Goal: Information Seeking & Learning: Understand process/instructions

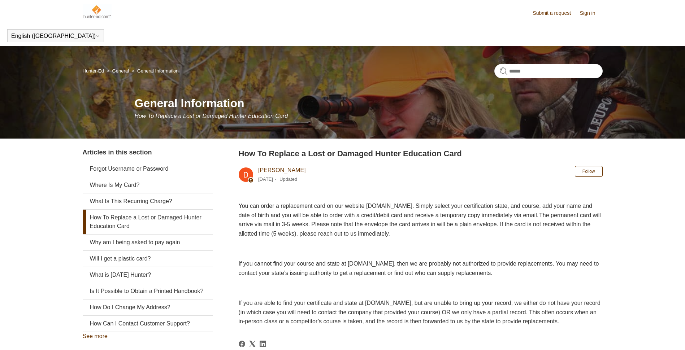
scroll to position [28, 0]
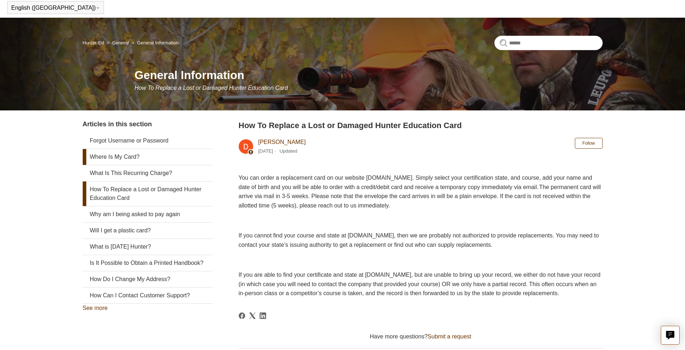
click at [130, 159] on link "Where Is My Card?" at bounding box center [148, 157] width 130 height 16
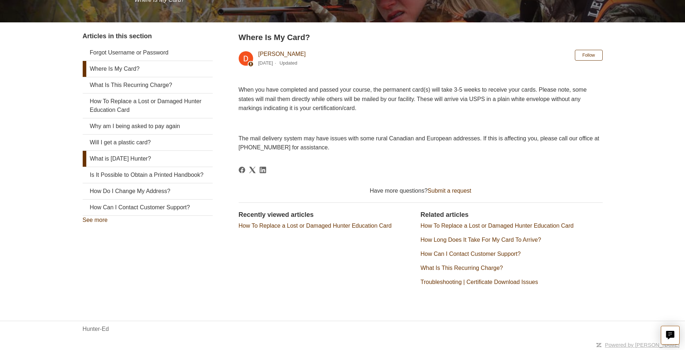
scroll to position [117, 0]
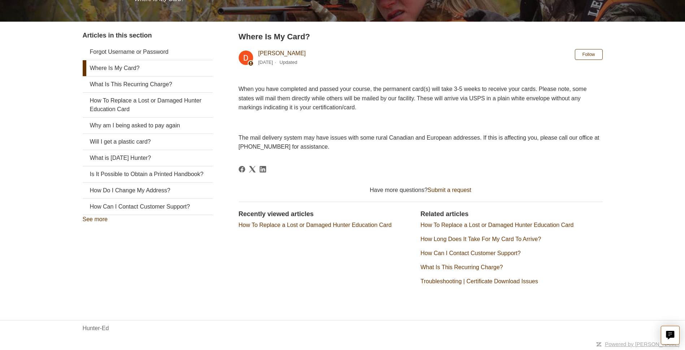
click at [469, 255] on link "How Can I Contact Customer Support?" at bounding box center [471, 253] width 100 height 6
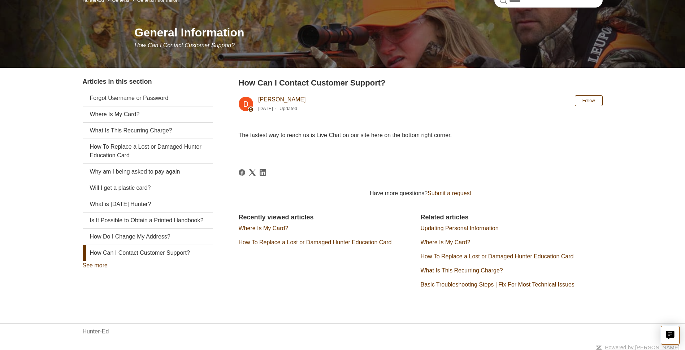
scroll to position [74, 0]
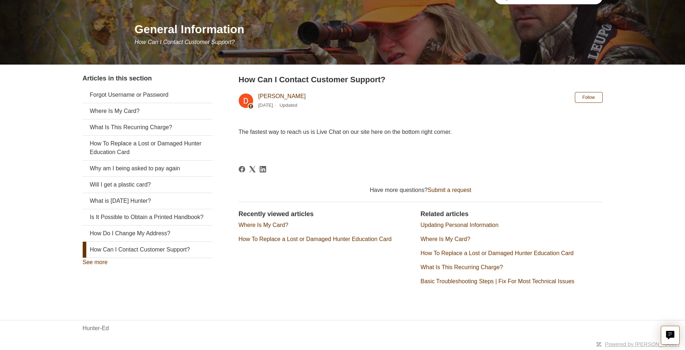
click at [475, 253] on link "How To Replace a Lost or Damaged Hunter Education Card" at bounding box center [497, 253] width 153 height 6
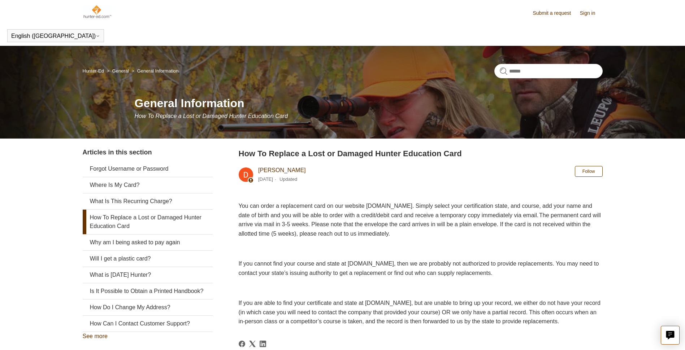
click at [406, 206] on span "You can order a replacement card on our website [DOMAIN_NAME]. Simply select yo…" at bounding box center [420, 220] width 362 height 34
